Goal: Navigation & Orientation: Find specific page/section

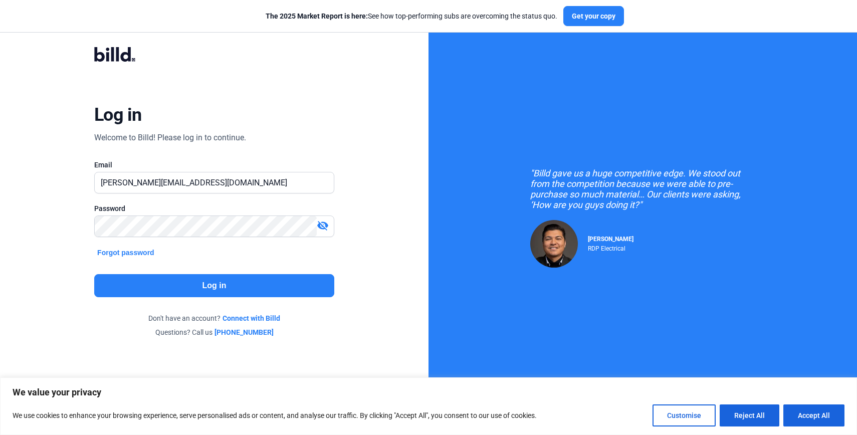
click at [215, 289] on button "Log in" at bounding box center [214, 285] width 240 height 23
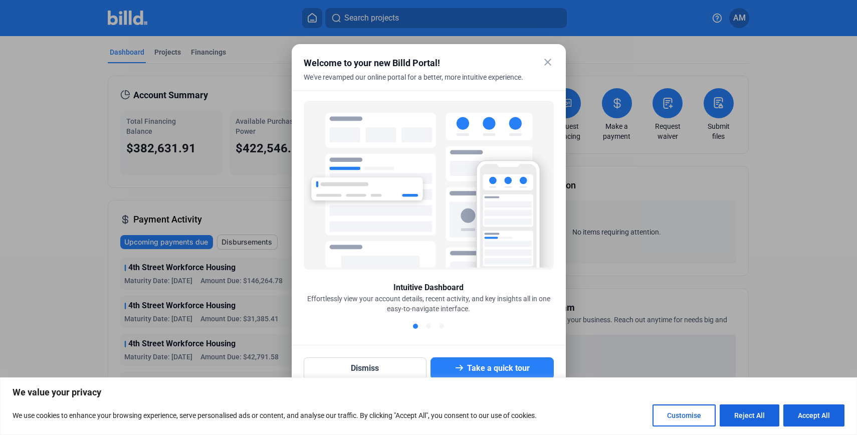
click at [549, 62] on mat-icon "close" at bounding box center [548, 62] width 12 height 12
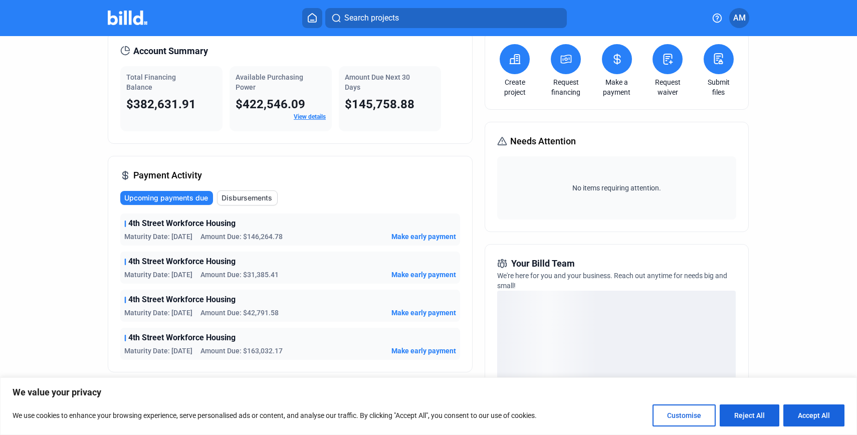
scroll to position [47, 0]
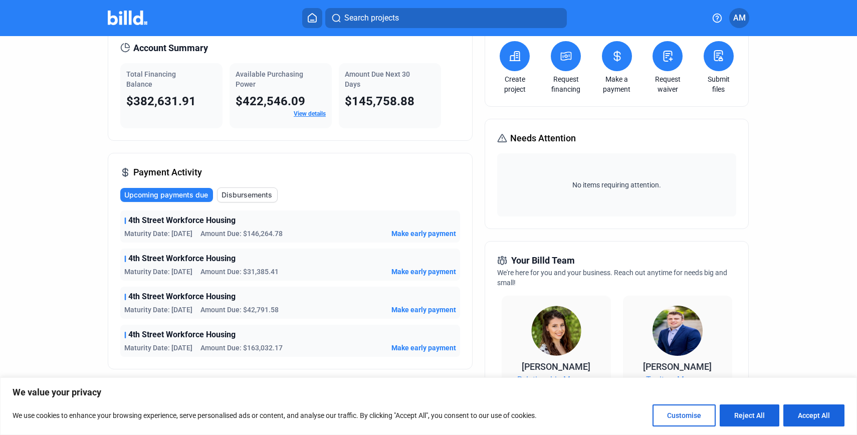
click at [158, 222] on span "4th Street Workforce Housing" at bounding box center [181, 220] width 107 height 12
